Goal: Task Accomplishment & Management: Use online tool/utility

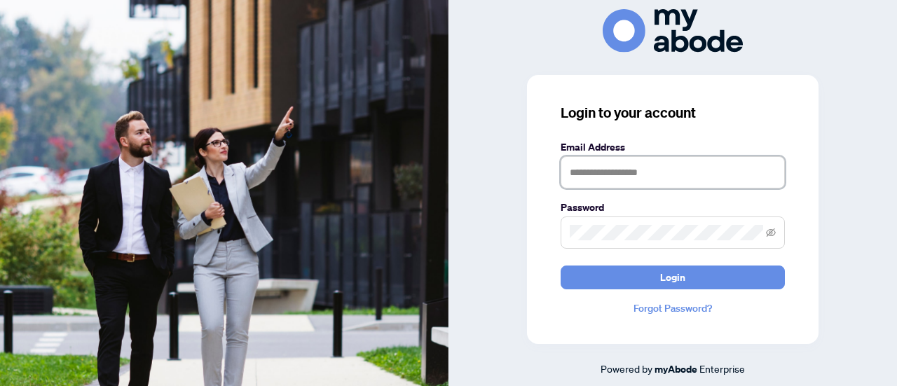
type input "**********"
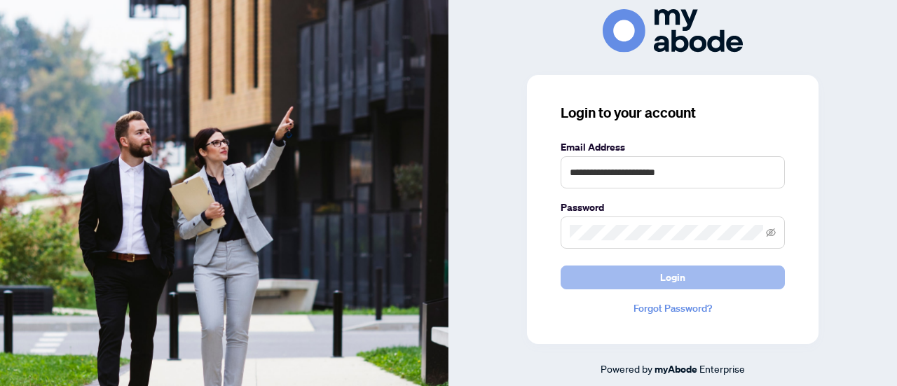
click at [631, 275] on button "Login" at bounding box center [673, 278] width 224 height 24
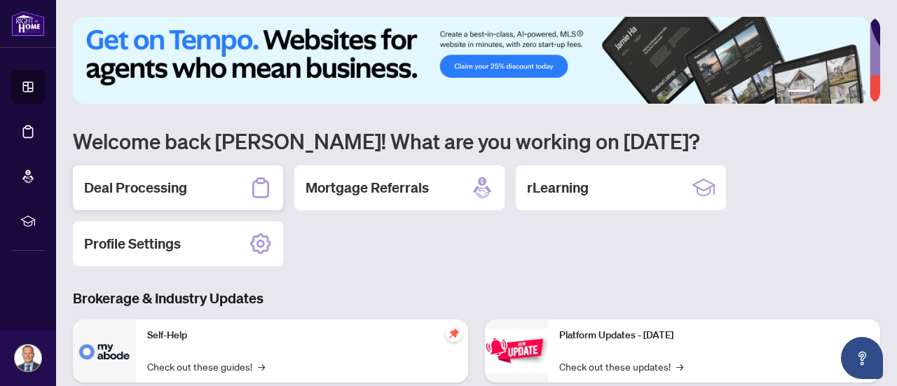
click at [159, 188] on h2 "Deal Processing" at bounding box center [135, 188] width 103 height 20
